Goal: Information Seeking & Learning: Learn about a topic

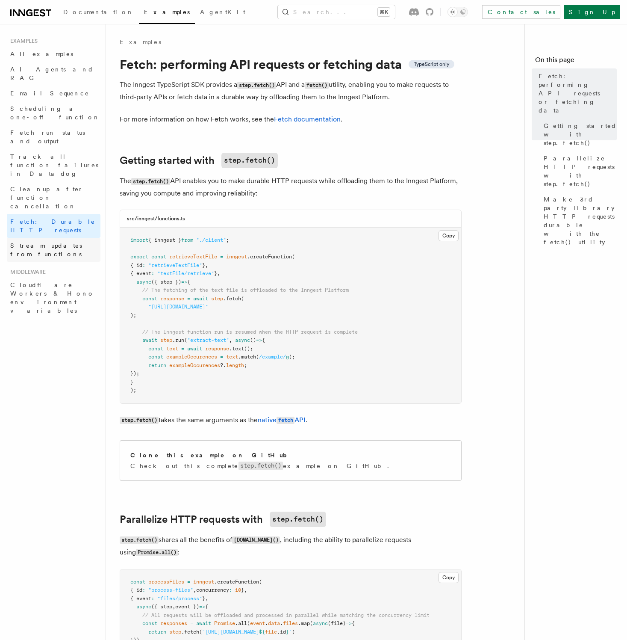
click at [47, 242] on span "Stream updates from functions" at bounding box center [46, 249] width 72 height 15
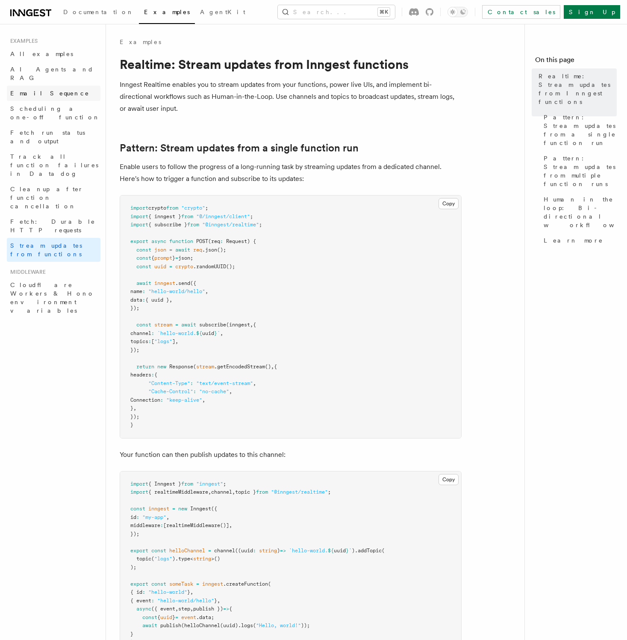
click at [65, 86] on link "Email Sequence" at bounding box center [54, 93] width 94 height 15
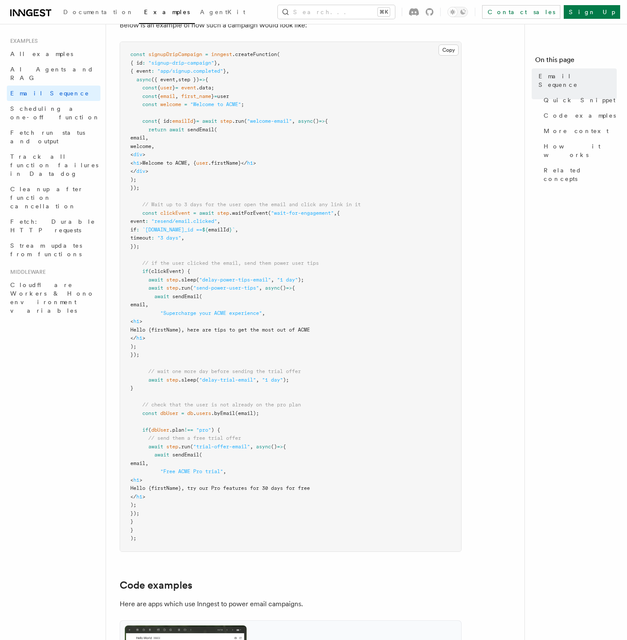
scroll to position [280, 0]
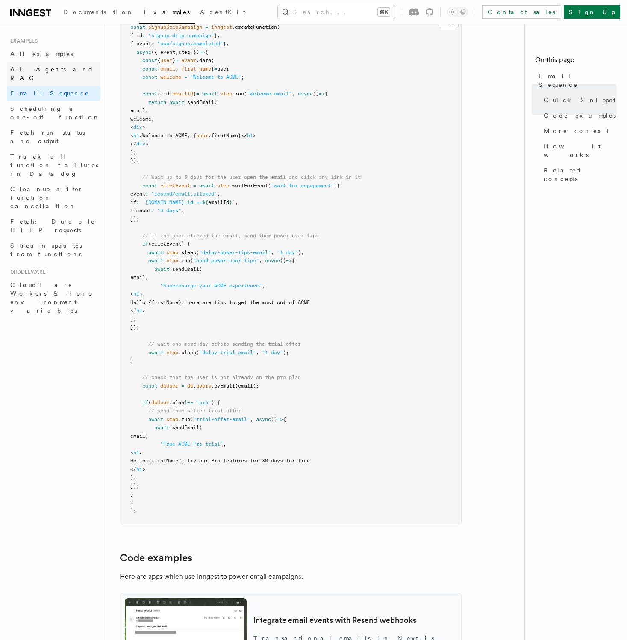
click at [51, 67] on span "AI Agents and RAG" at bounding box center [51, 73] width 83 height 15
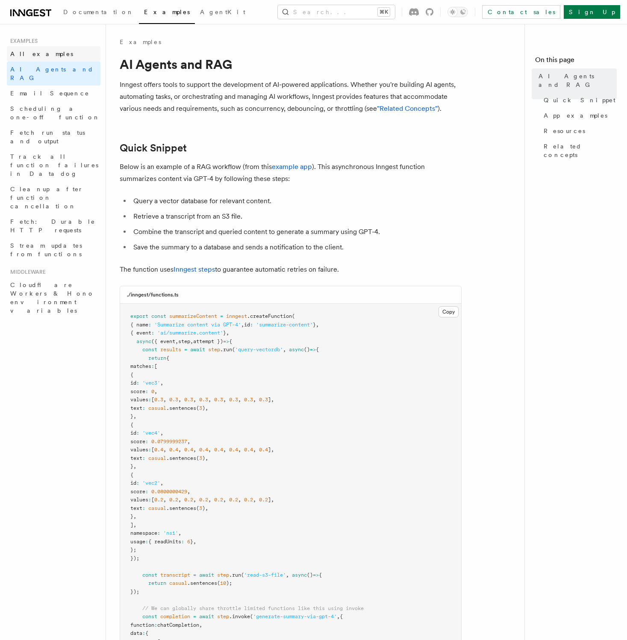
click at [33, 52] on span "All examples" at bounding box center [41, 53] width 63 height 7
